Goal: Answer question/provide support: Share knowledge or assist other users

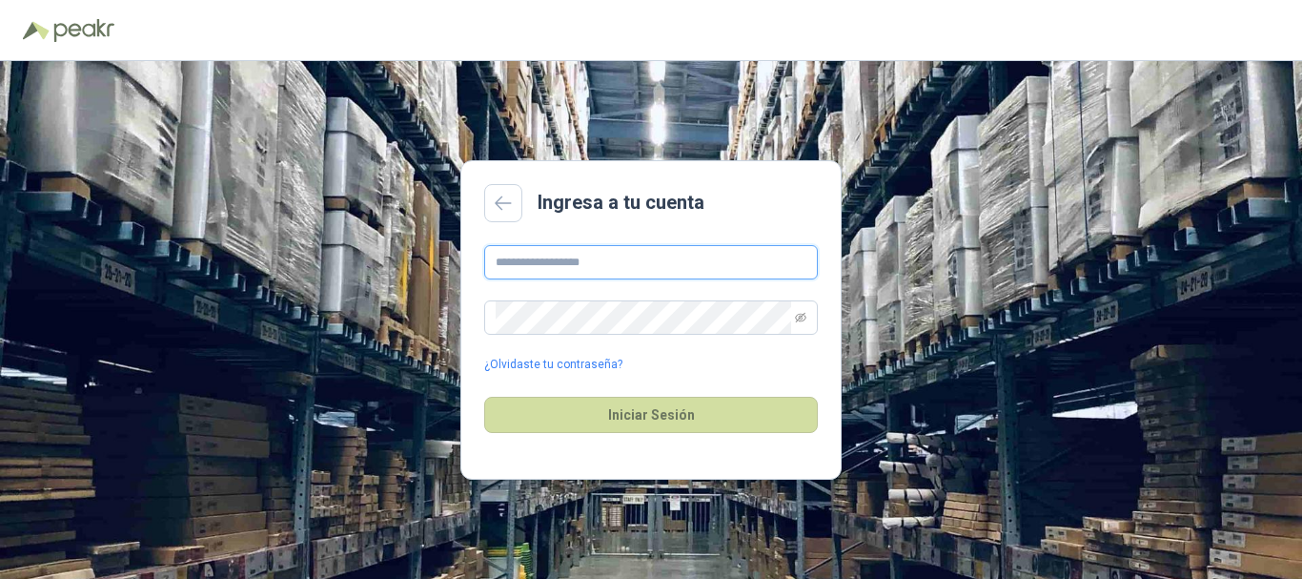
type input "**********"
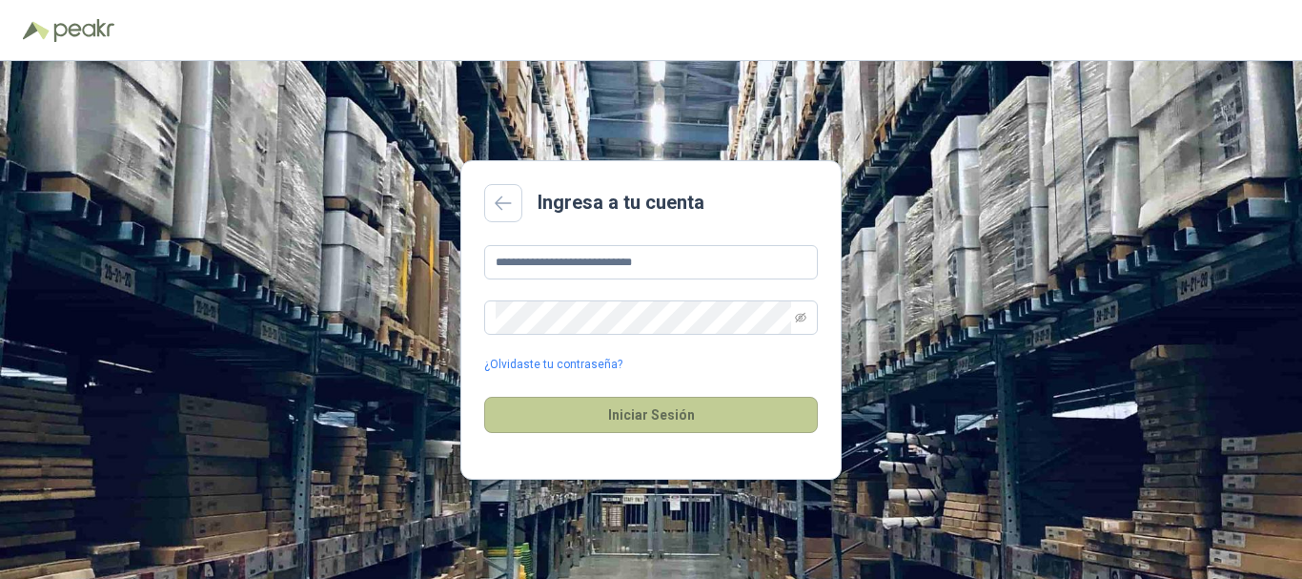
click at [738, 429] on button "Iniciar Sesión" at bounding box center [651, 415] width 334 height 36
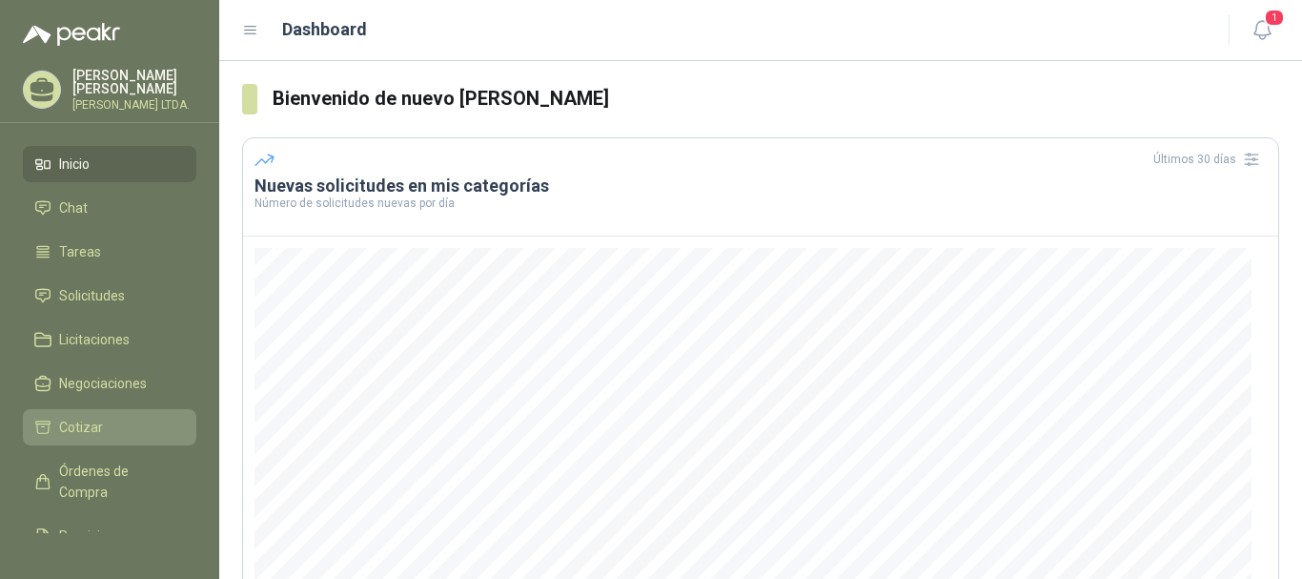
click at [75, 420] on span "Cotizar" at bounding box center [81, 427] width 44 height 21
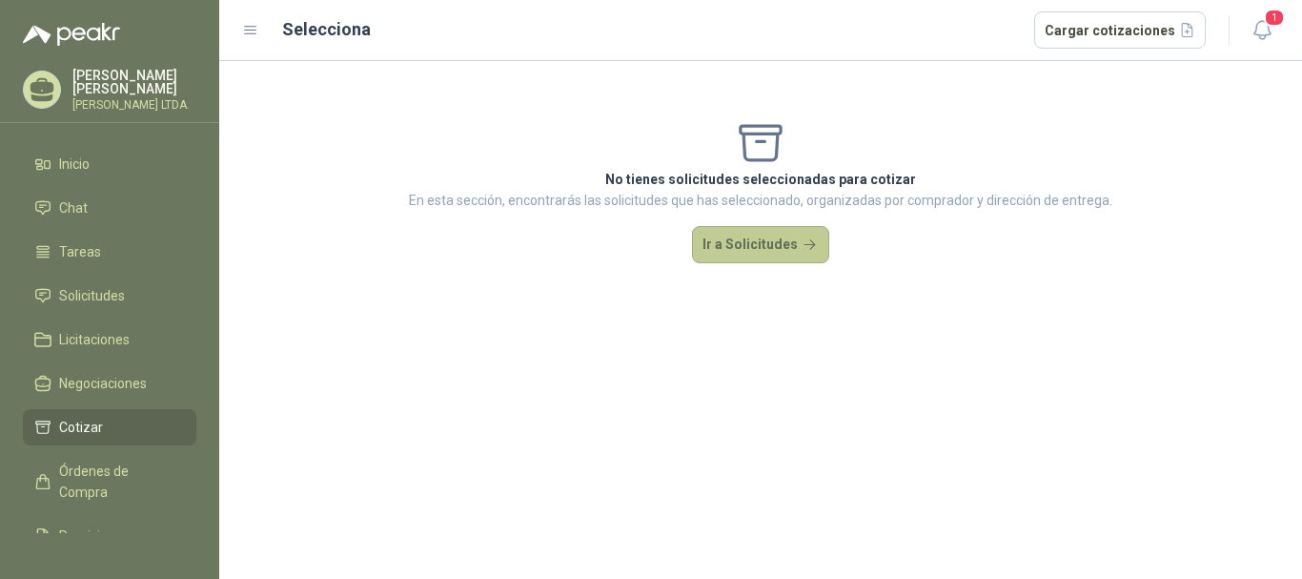
click at [751, 231] on button "Ir a Solicitudes" at bounding box center [760, 245] width 137 height 38
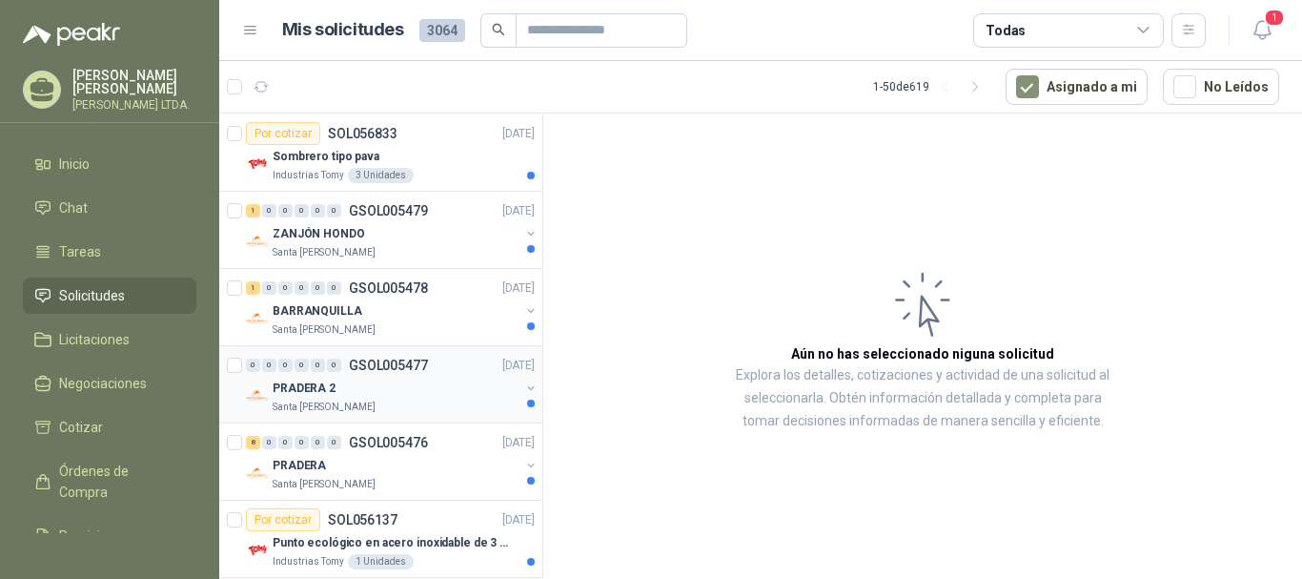
scroll to position [191, 0]
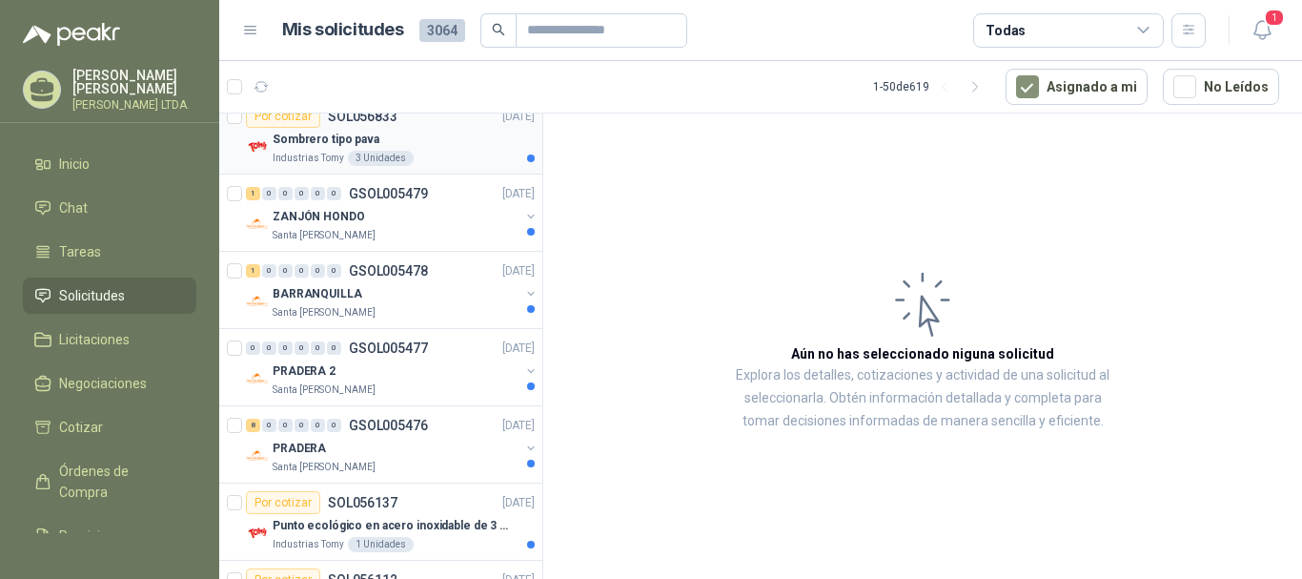
click at [391, 124] on div "Por cotizar SOL056833" at bounding box center [322, 116] width 152 height 23
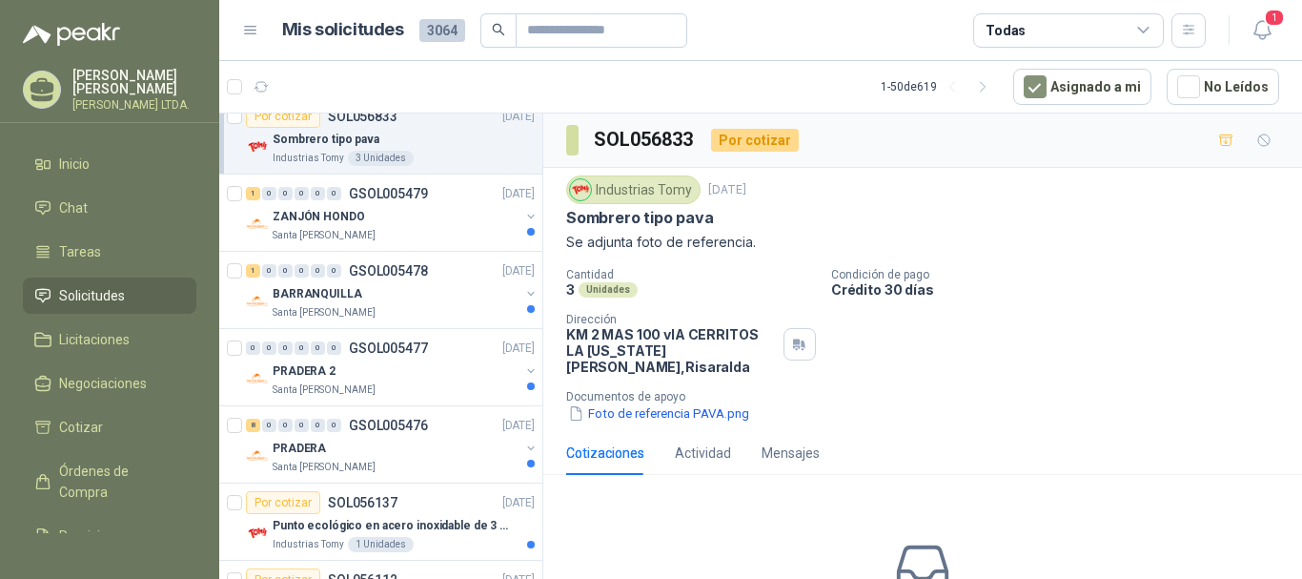
click at [649, 236] on p "Se adjunta foto de referencia." at bounding box center [922, 242] width 713 height 21
click at [658, 235] on p "Se adjunta foto de referencia." at bounding box center [922, 242] width 713 height 21
click at [665, 236] on p "Se adjunta foto de referencia." at bounding box center [922, 242] width 713 height 21
click at [699, 403] on button "Foto de referencia PAVA.png" at bounding box center [658, 413] width 185 height 20
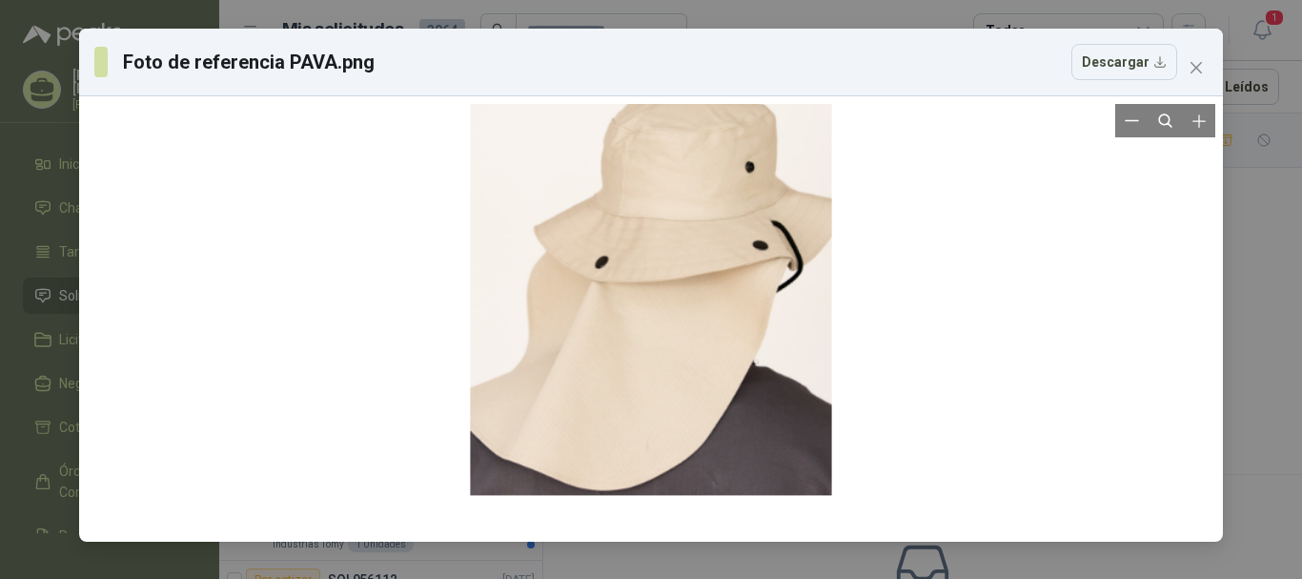
click at [795, 336] on div at bounding box center [650, 284] width 361 height 516
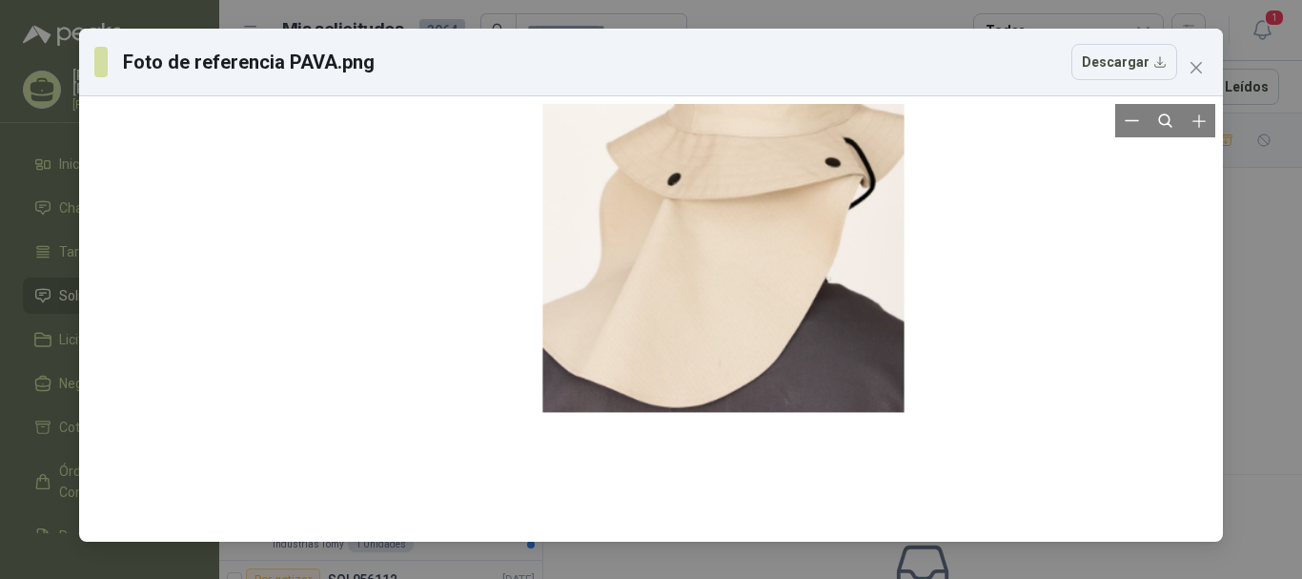
drag, startPoint x: 795, startPoint y: 336, endPoint x: 867, endPoint y: 253, distance: 110.1
click at [867, 253] on div at bounding box center [722, 201] width 361 height 516
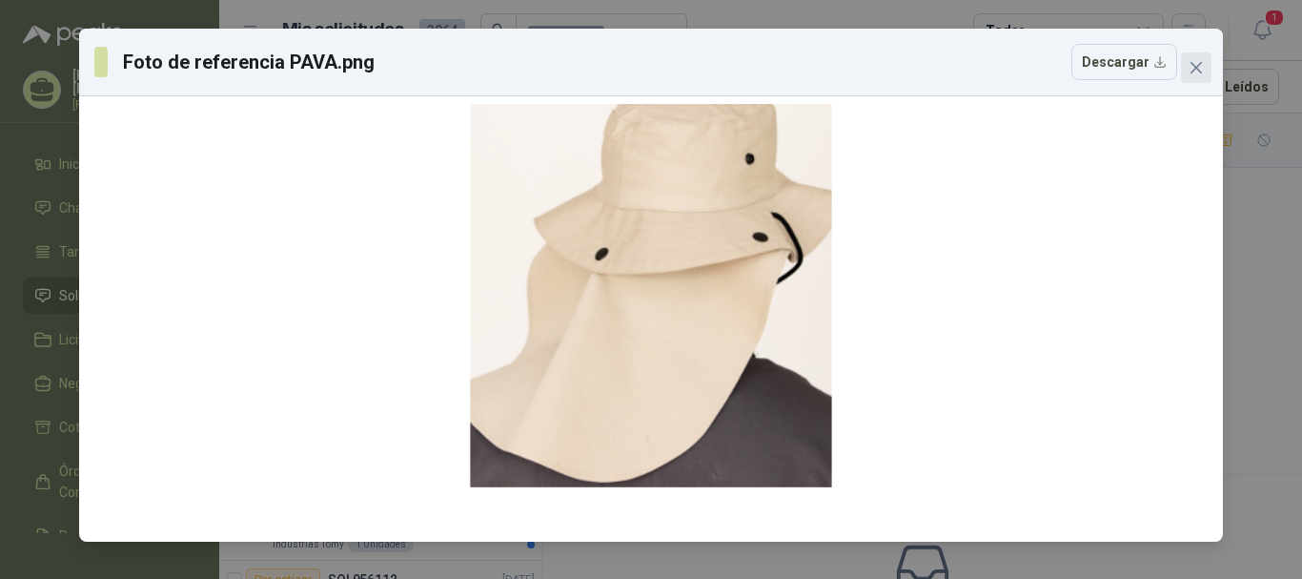
click at [1201, 77] on button "Close" at bounding box center [1196, 67] width 31 height 31
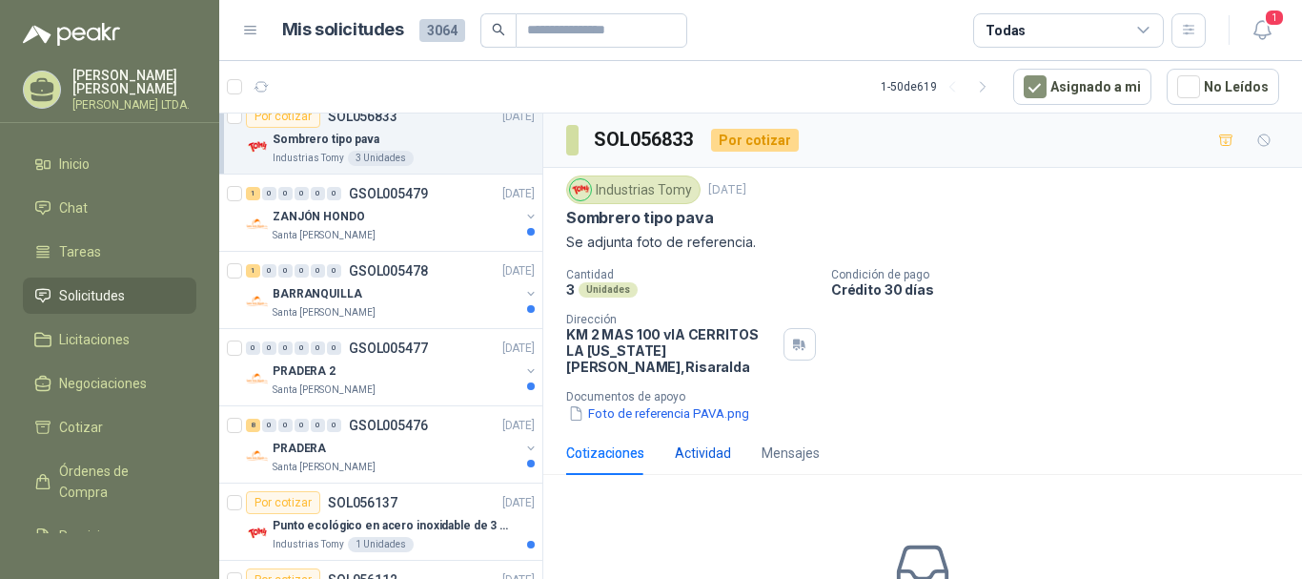
click at [697, 442] on div "Actividad" at bounding box center [703, 452] width 56 height 21
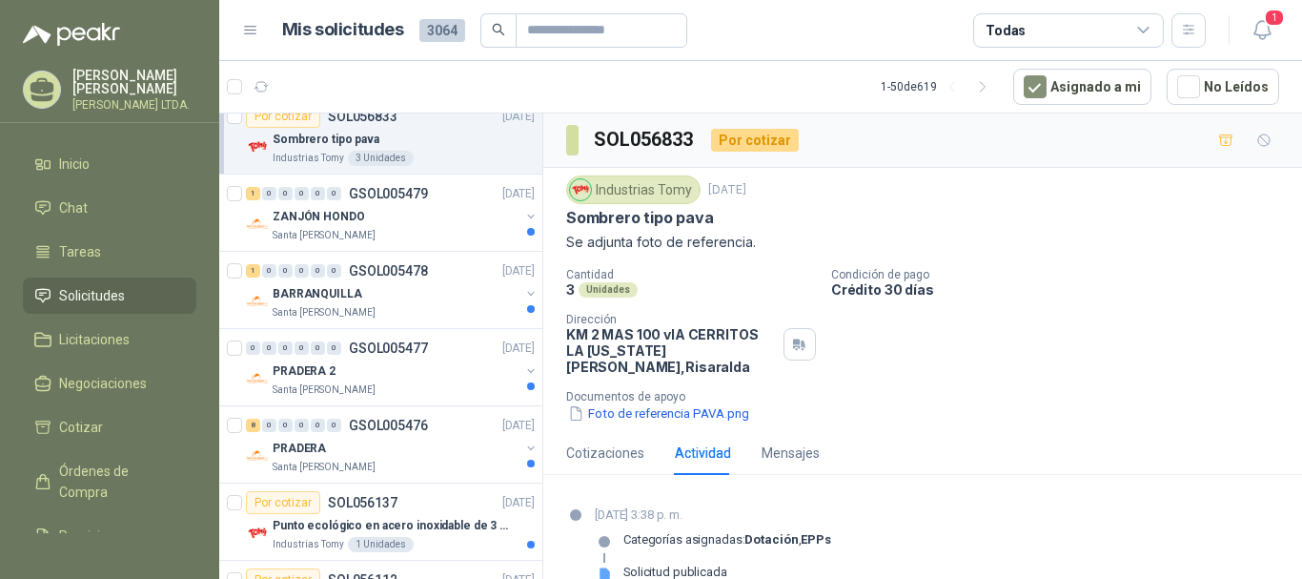
scroll to position [12, 0]
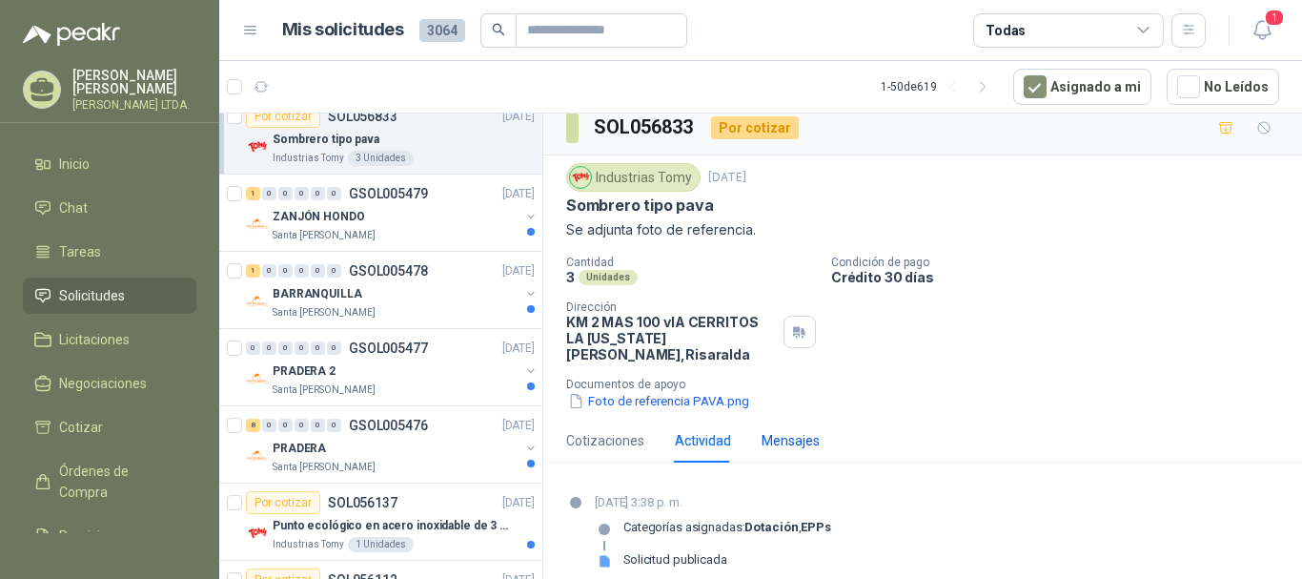
click at [793, 430] on div "Mensajes" at bounding box center [791, 440] width 58 height 21
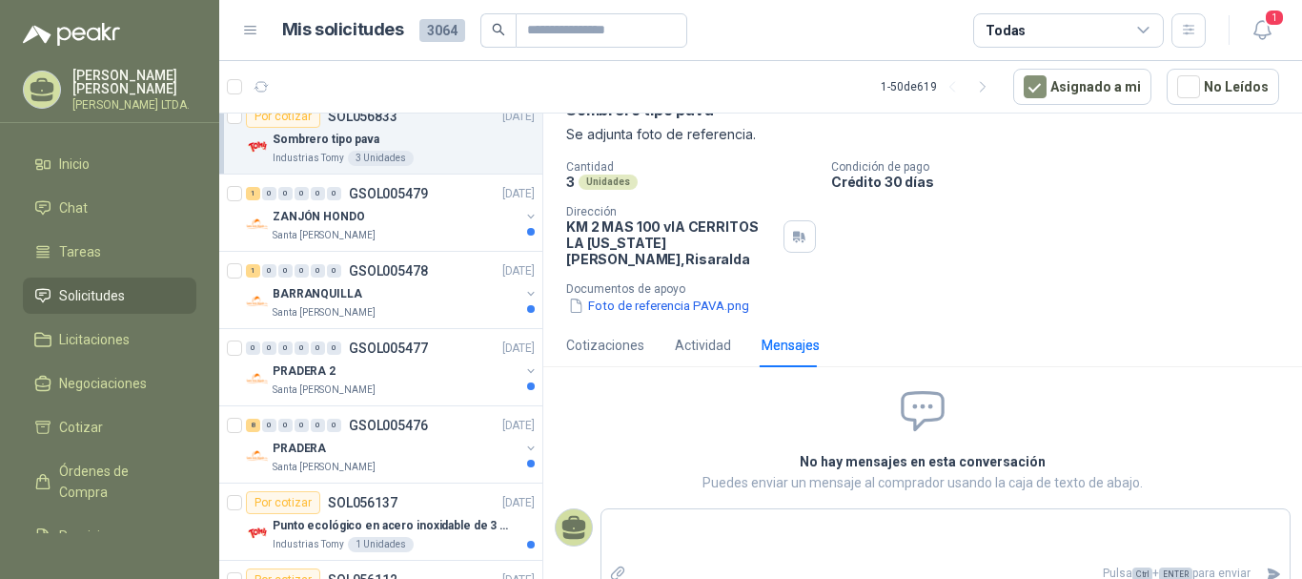
scroll to position [109, 0]
click at [613, 334] on div "Cotizaciones" at bounding box center [605, 344] width 78 height 21
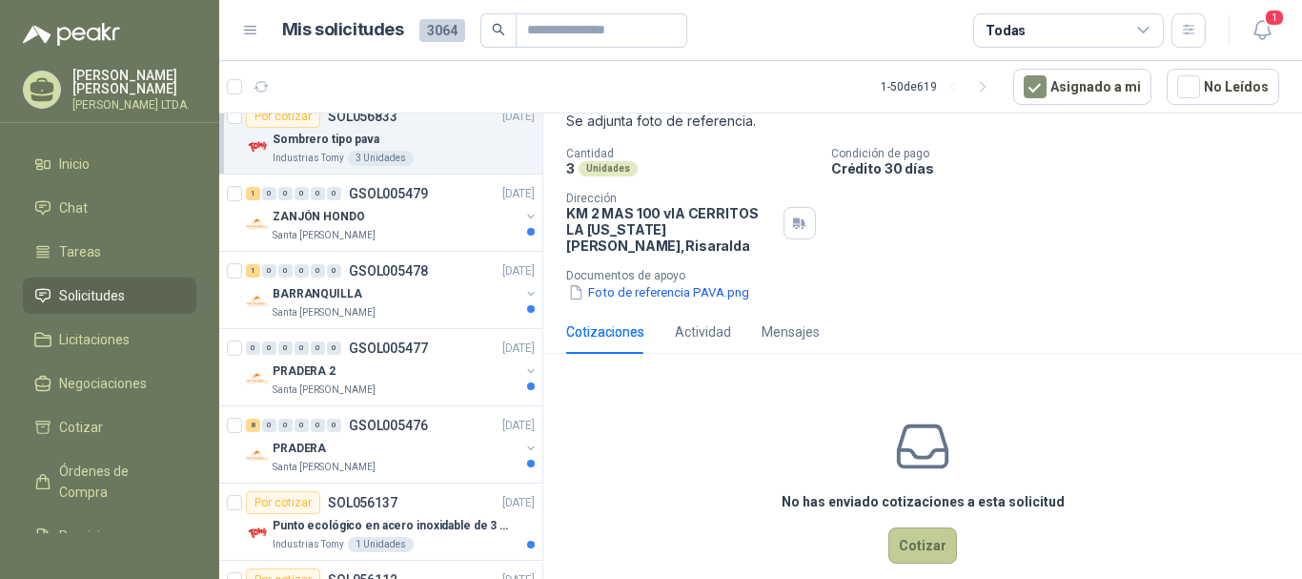
scroll to position [132, 0]
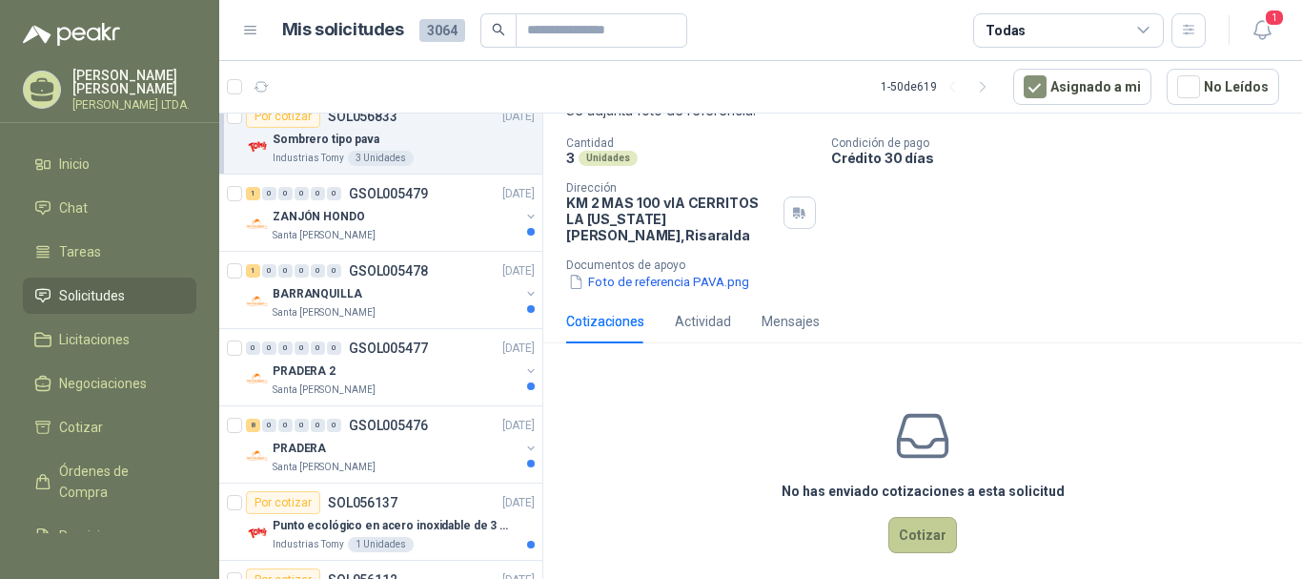
click at [912, 526] on button "Cotizar" at bounding box center [922, 535] width 69 height 36
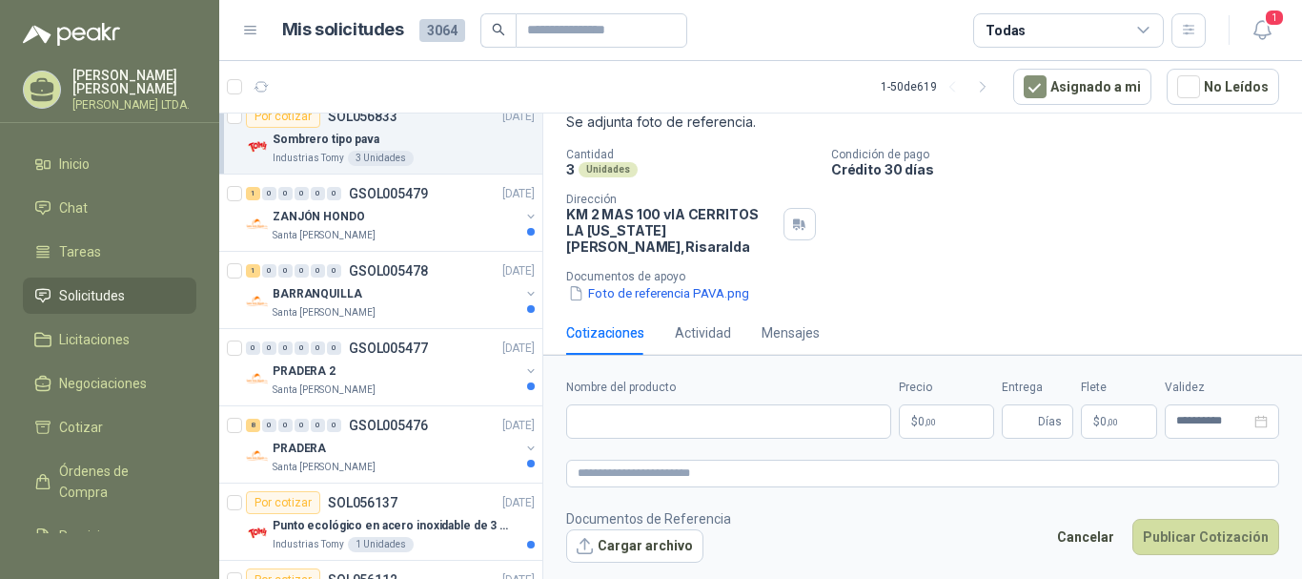
scroll to position [119, 0]
click at [730, 430] on input "Nombre del producto" at bounding box center [728, 421] width 325 height 34
type input "**********"
click at [942, 419] on p "$ 0 ,00" at bounding box center [946, 421] width 95 height 34
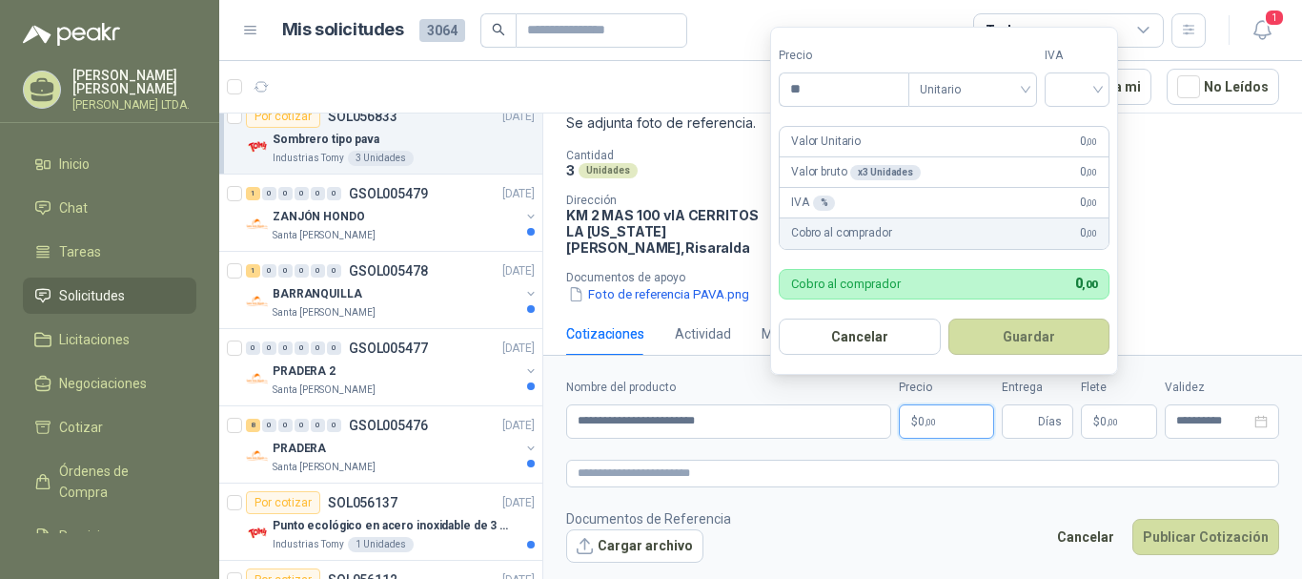
type input "*"
type input "********"
click at [1098, 89] on input "search" at bounding box center [1077, 87] width 42 height 29
click at [1073, 124] on div "19%" at bounding box center [1081, 128] width 35 height 21
click at [1035, 336] on button "Guardar" at bounding box center [1032, 336] width 164 height 36
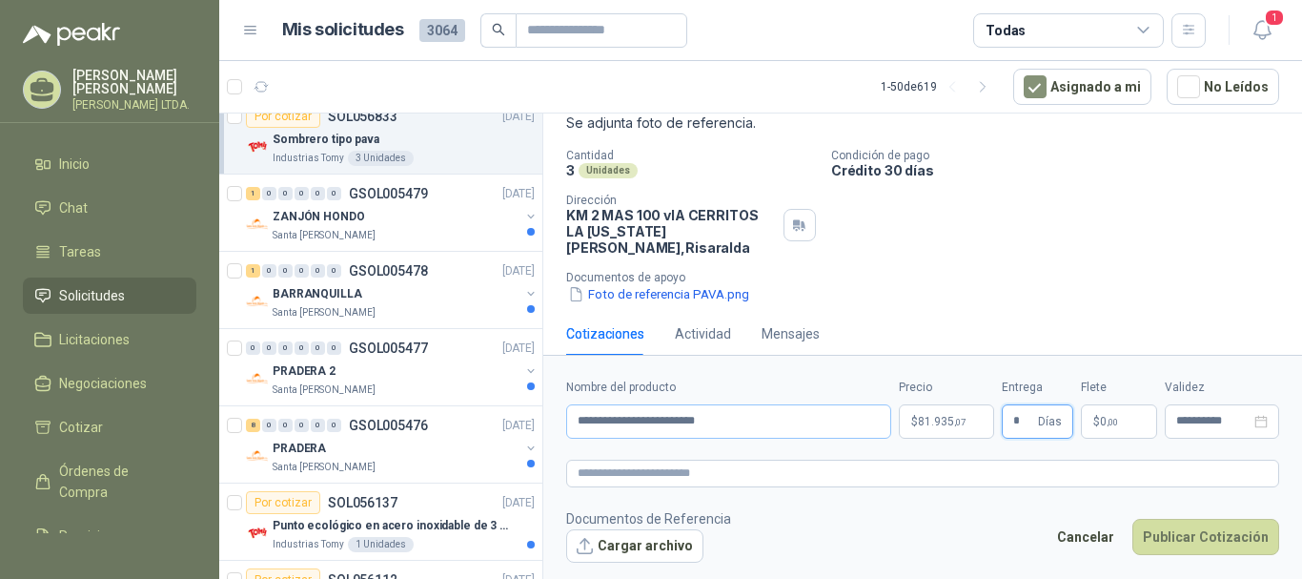
type input "*"
drag, startPoint x: 744, startPoint y: 425, endPoint x: 448, endPoint y: 406, distance: 297.1
click at [448, 406] on div "Solicitudes de nuevos compradores Por cotizar SOL056848 [DATE] VALLA DE CONTENC…" at bounding box center [760, 348] width 1083 height 473
click at [723, 480] on textarea at bounding box center [922, 473] width 713 height 28
paste textarea "**********"
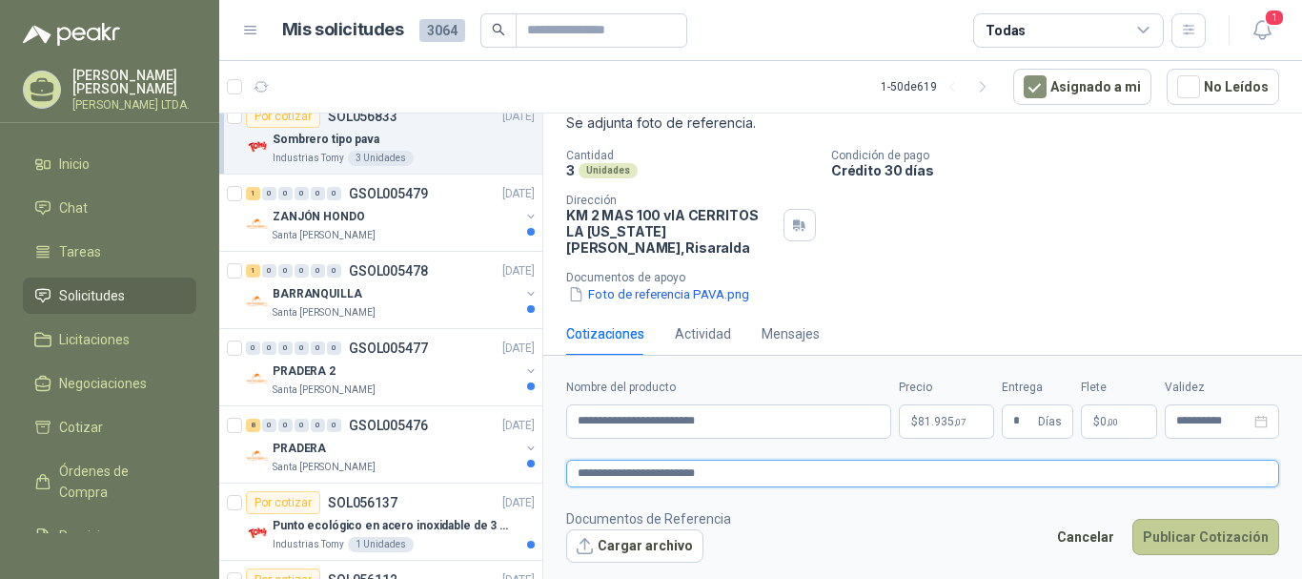
type textarea "**********"
click at [1203, 547] on button "Publicar Cotización" at bounding box center [1205, 537] width 147 height 36
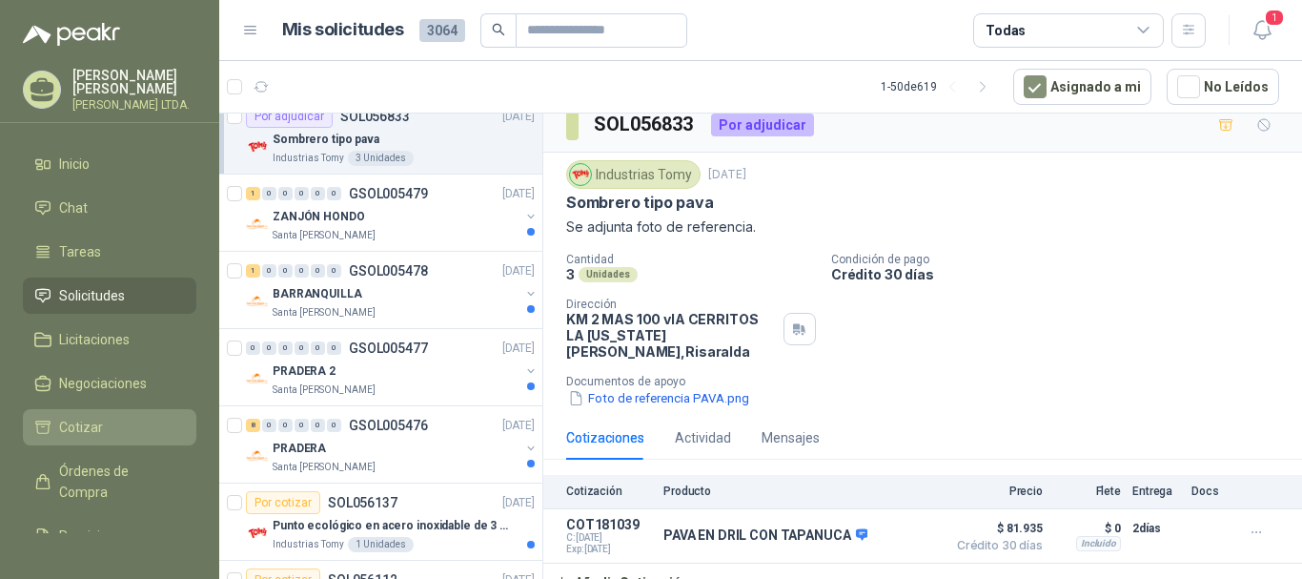
scroll to position [133, 0]
